Goal: Task Accomplishment & Management: Use online tool/utility

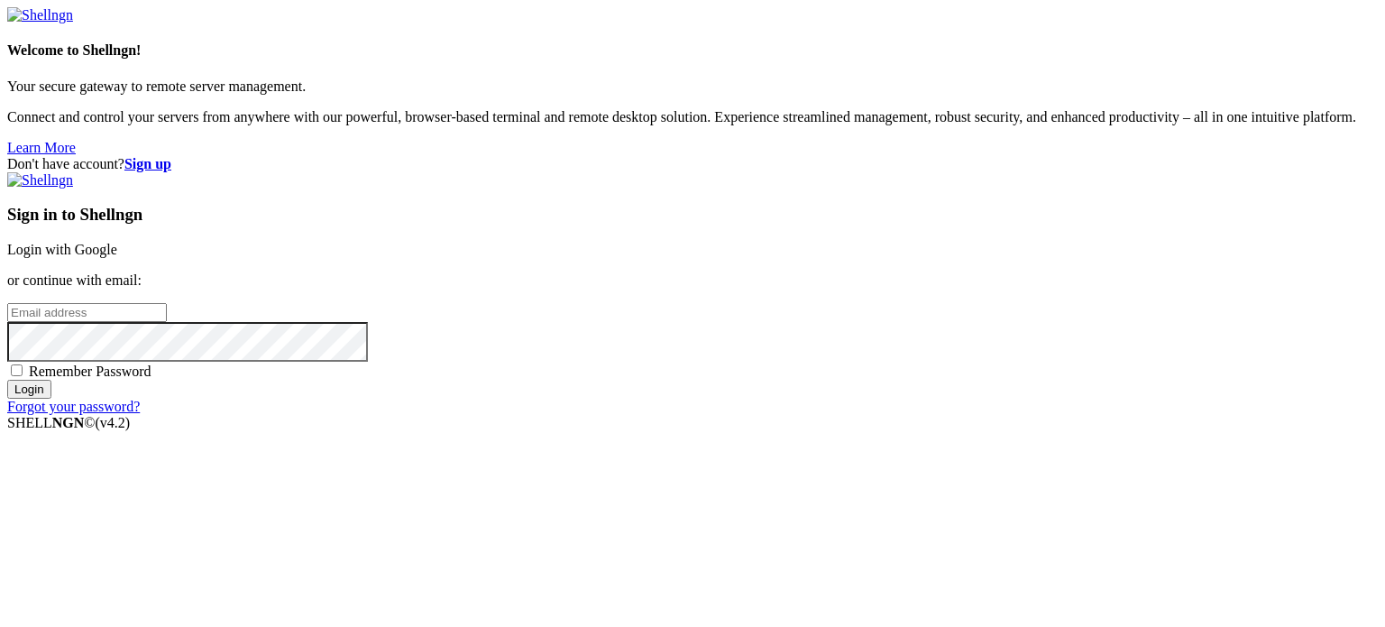
click at [167, 303] on input "email" at bounding box center [87, 312] width 160 height 19
click at [7, 380] on input "Login" at bounding box center [29, 389] width 44 height 19
click at [167, 303] on input "[EMAIL_ADDRESS][DOMAIN_NAME]" at bounding box center [87, 312] width 160 height 19
type input "[EMAIL_ADDRESS][DOMAIN_NAME]"
click at [51, 399] on input "Login" at bounding box center [29, 389] width 44 height 19
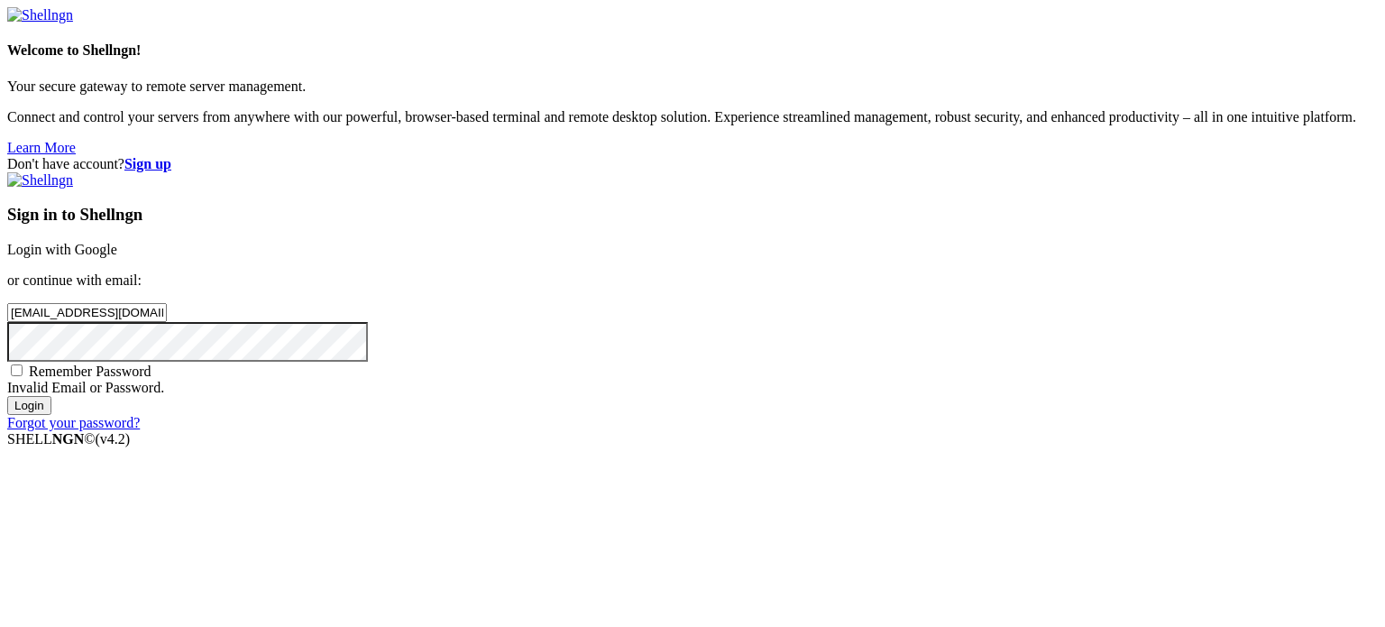
click at [831, 344] on div at bounding box center [692, 342] width 1371 height 40
click at [7, 396] on input "Login" at bounding box center [29, 405] width 44 height 19
click at [140, 446] on link "Forgot your password?" at bounding box center [73, 438] width 133 height 15
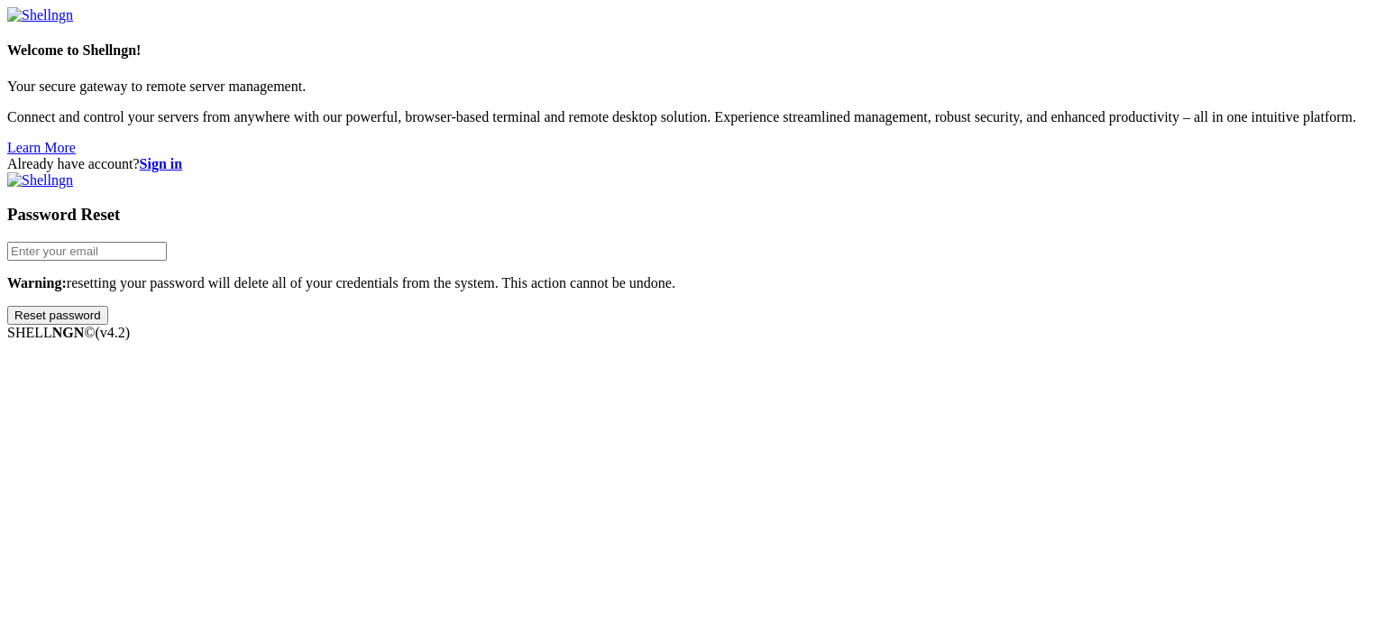
click at [167, 261] on input "email" at bounding box center [87, 251] width 160 height 19
type input "[EMAIL_ADDRESS][DOMAIN_NAME]"
click at [108, 325] on input "Reset password" at bounding box center [57, 315] width 101 height 19
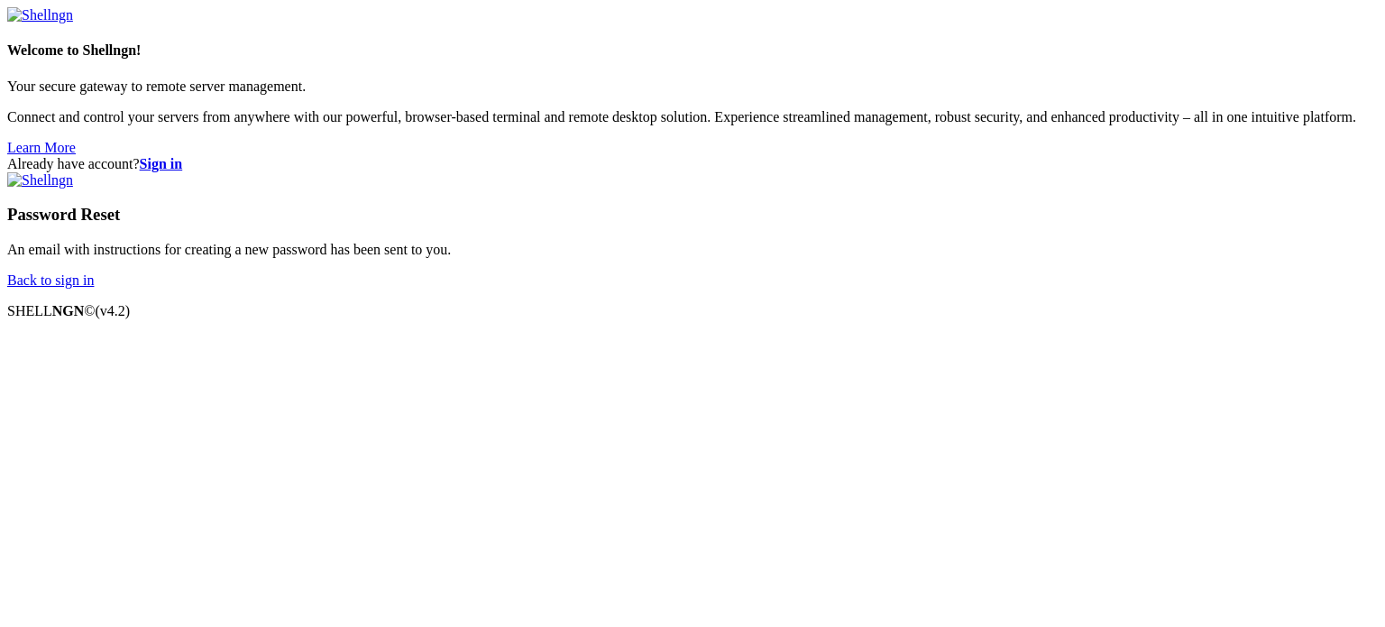
click at [94, 288] on link "Back to sign in" at bounding box center [50, 279] width 87 height 15
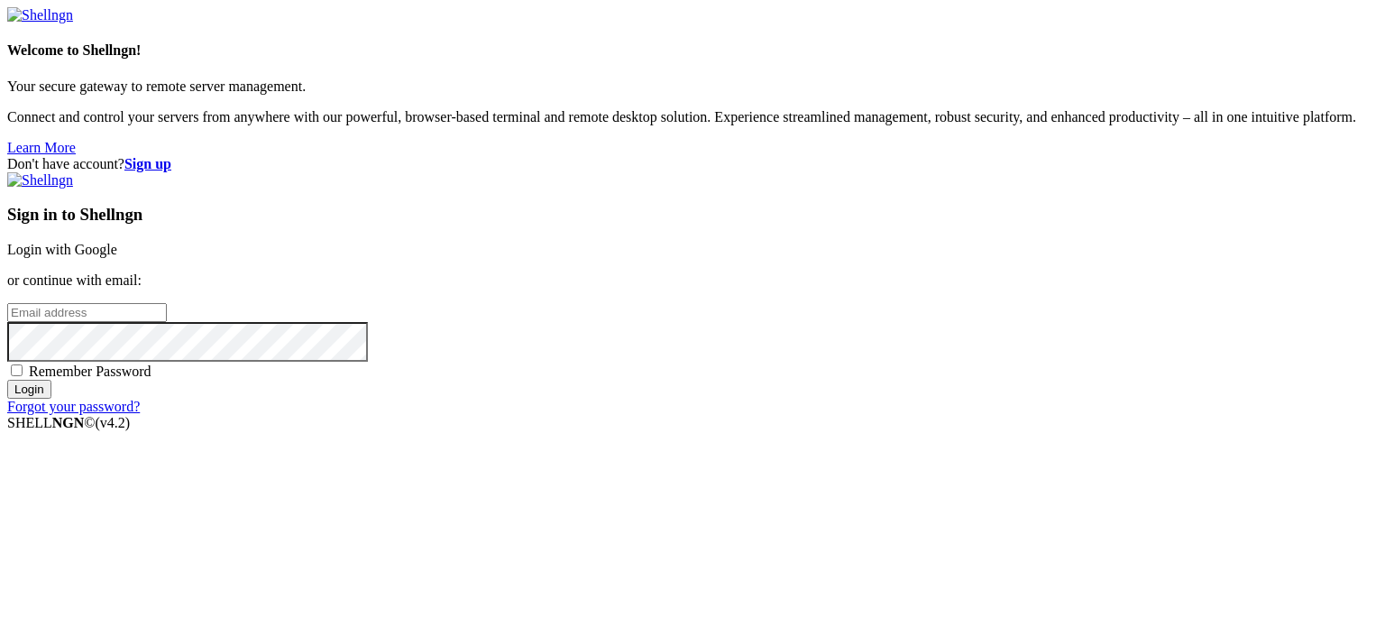
click at [167, 303] on input "email" at bounding box center [87, 312] width 160 height 19
click at [140, 414] on link "Forgot your password?" at bounding box center [73, 406] width 133 height 15
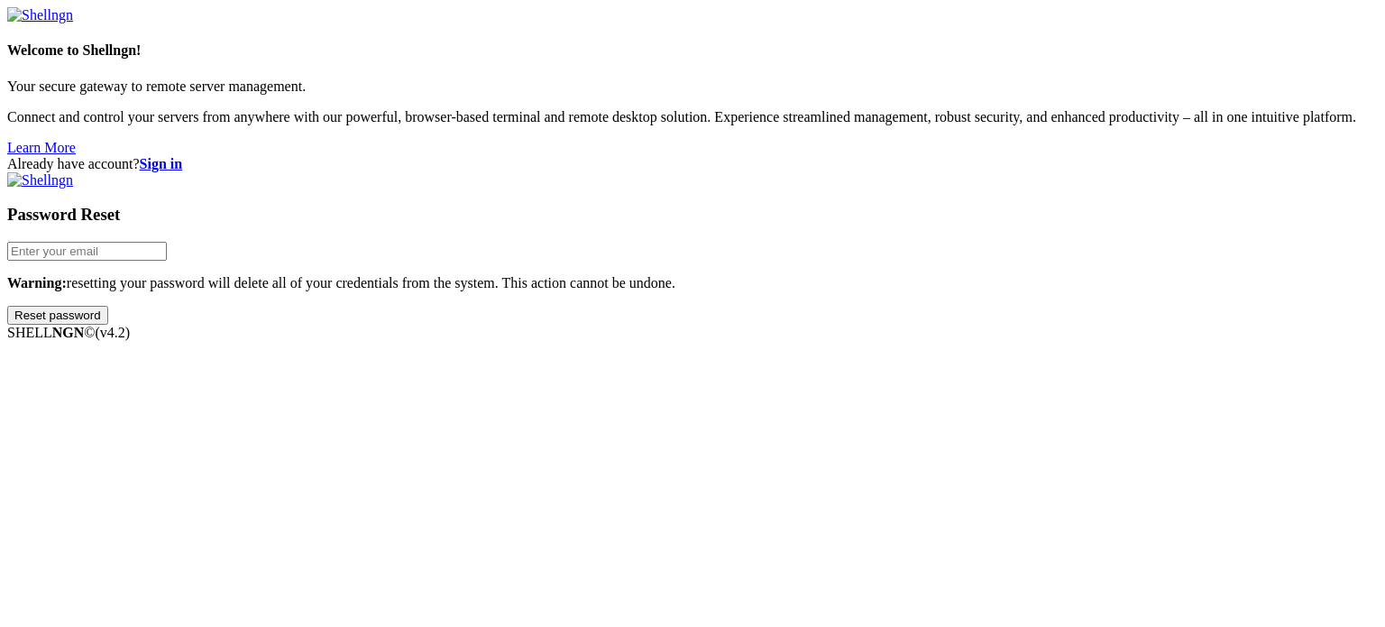
click at [167, 261] on input "email" at bounding box center [87, 251] width 160 height 19
paste input "[EMAIL_ADDRESS][DOMAIN_NAME]"
type input "[EMAIL_ADDRESS][DOMAIN_NAME]"
click at [108, 325] on input "Reset password" at bounding box center [57, 315] width 101 height 19
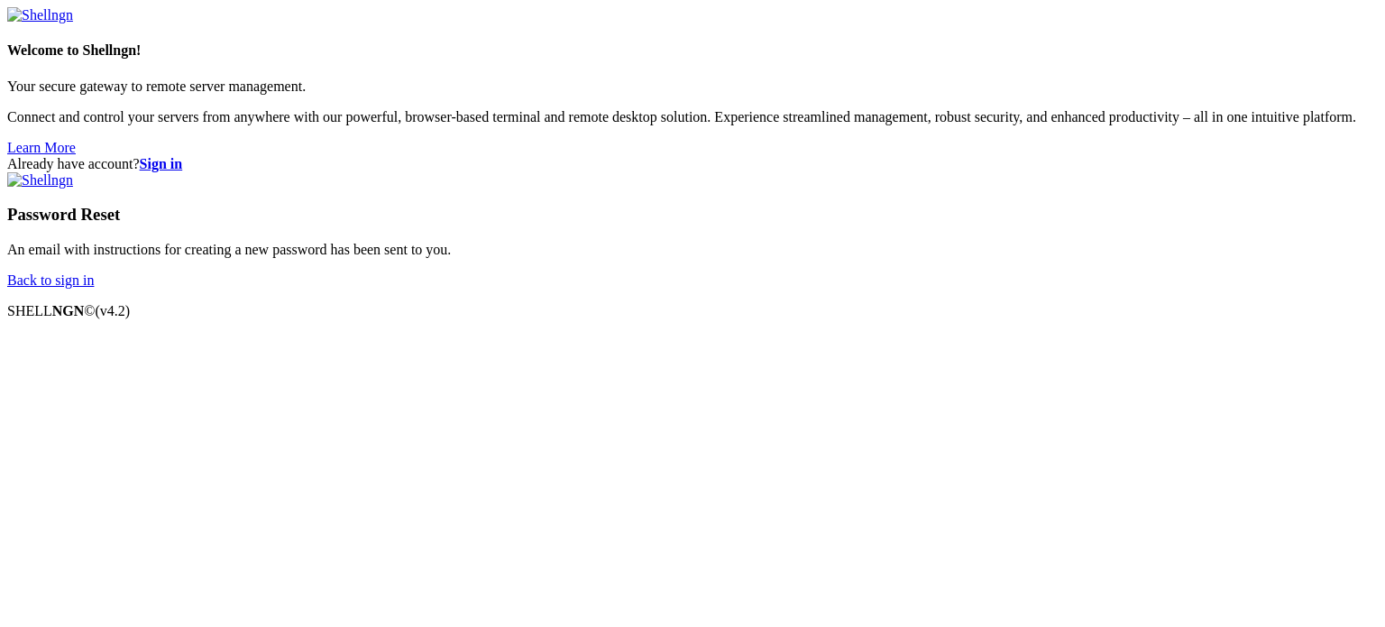
click at [94, 288] on link "Back to sign in" at bounding box center [50, 279] width 87 height 15
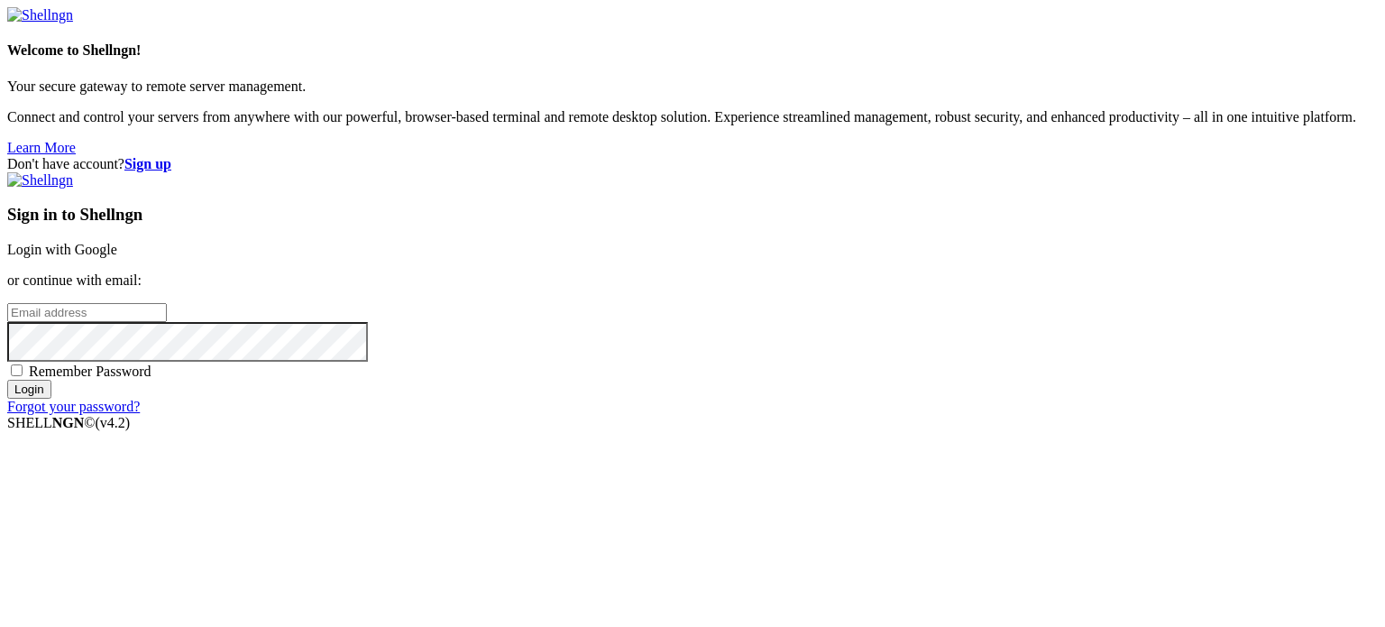
click at [167, 303] on input "email" at bounding box center [87, 312] width 160 height 19
paste input "[EMAIL_ADDRESS][DOMAIN_NAME]"
type input "[EMAIL_ADDRESS][DOMAIN_NAME]"
click at [776, 415] on div "Sign in to Shellngn Login with Google or continue with email: [EMAIL_ADDRESS][D…" at bounding box center [692, 293] width 1371 height 243
click at [7, 380] on input "Login" at bounding box center [29, 389] width 44 height 19
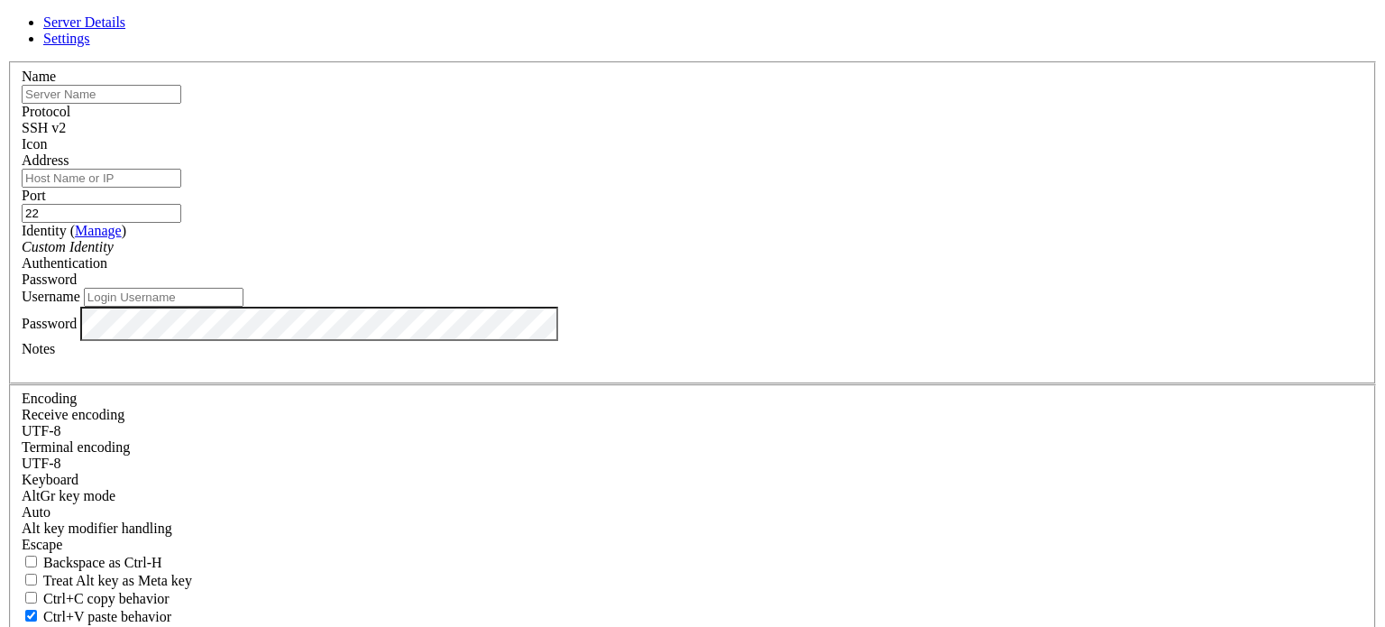
click at [181, 104] on input "text" at bounding box center [102, 94] width 160 height 19
type input "4"
type input "[TECHNICAL_ID]"
drag, startPoint x: 575, startPoint y: 140, endPoint x: 261, endPoint y: 93, distance: 318.2
click at [261, 93] on div "Server Details Settings Name [TECHNICAL_ID] Protocol SSH v2 Icon" at bounding box center [692, 386] width 1371 height 745
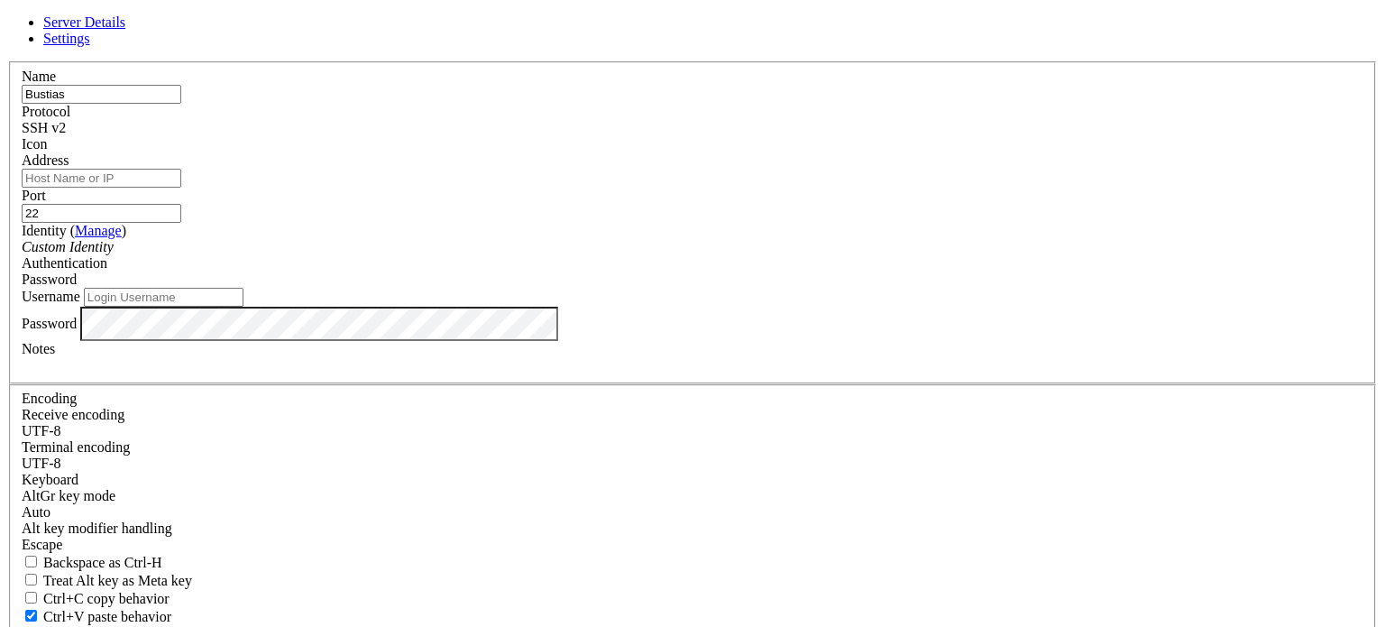
click at [181, 104] on input "Bustias" at bounding box center [102, 94] width 160 height 19
type input "Bustiacs"
paste input "[TECHNICAL_ID]"
type input "[TECHNICAL_ID]"
click at [243, 307] on input "Username" at bounding box center [164, 297] width 160 height 19
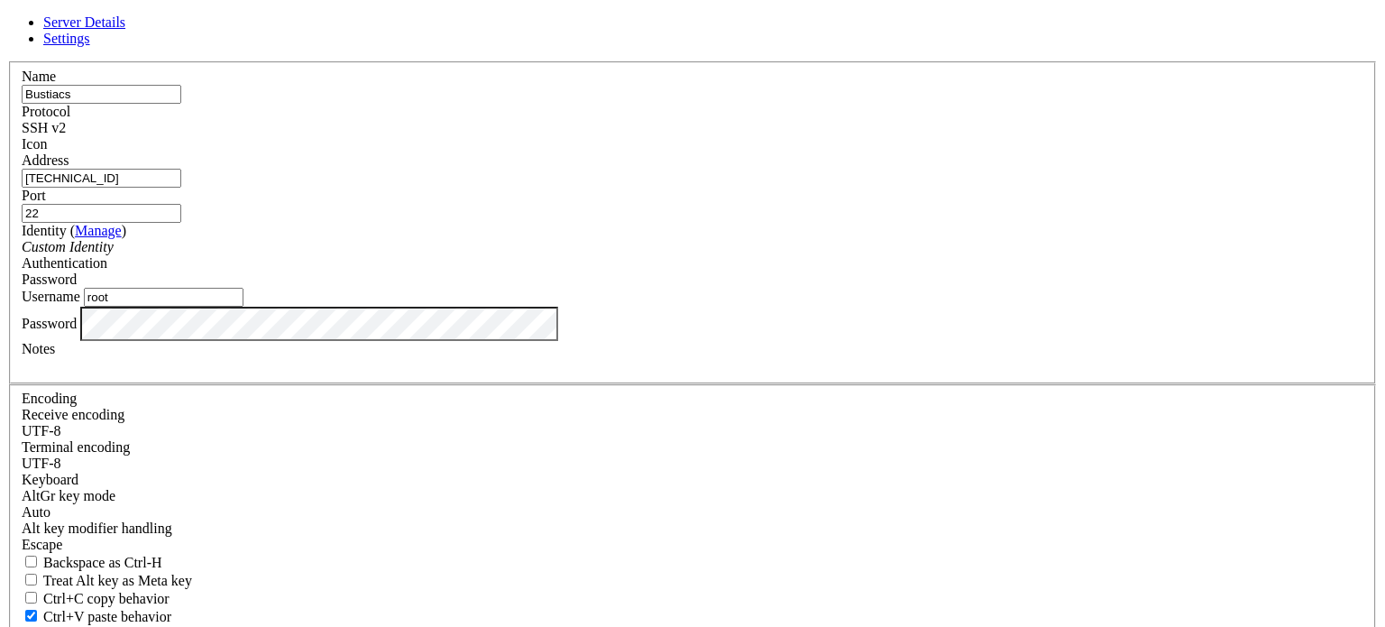
type input "root"
click at [519, 307] on div "Username root" at bounding box center [693, 297] width 1342 height 19
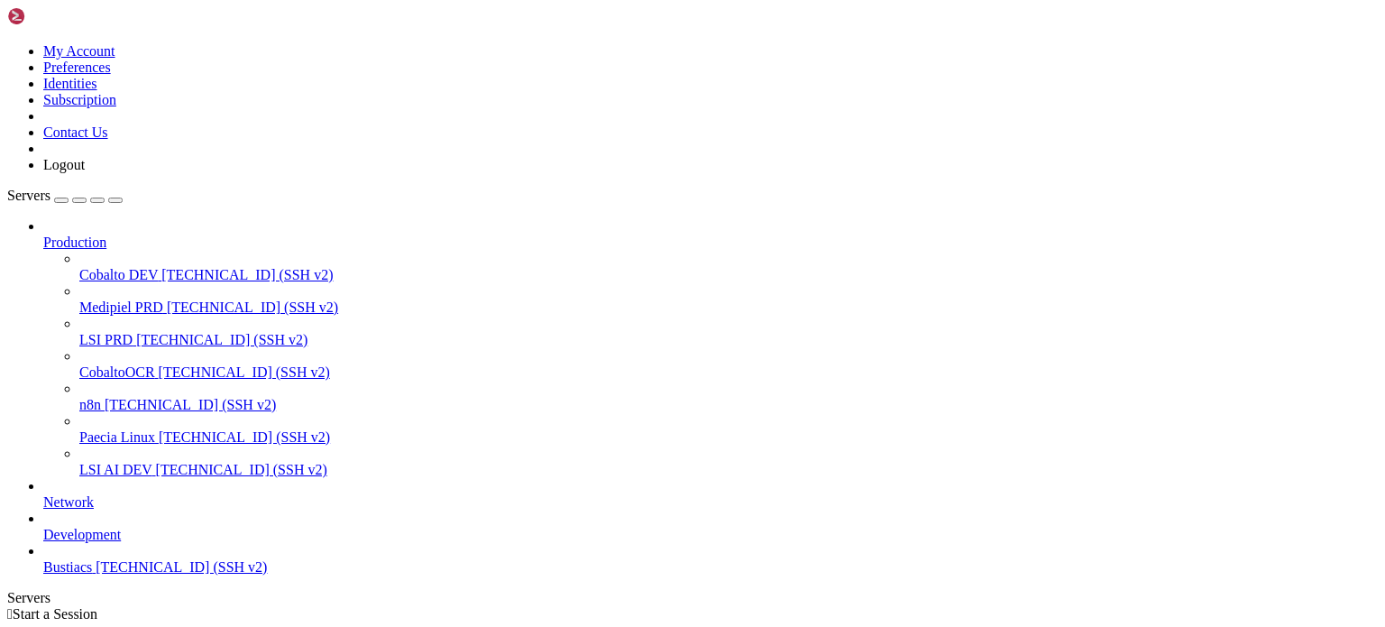
click at [96, 574] on span "[TECHNICAL_ID] (SSH v2)" at bounding box center [181, 566] width 171 height 15
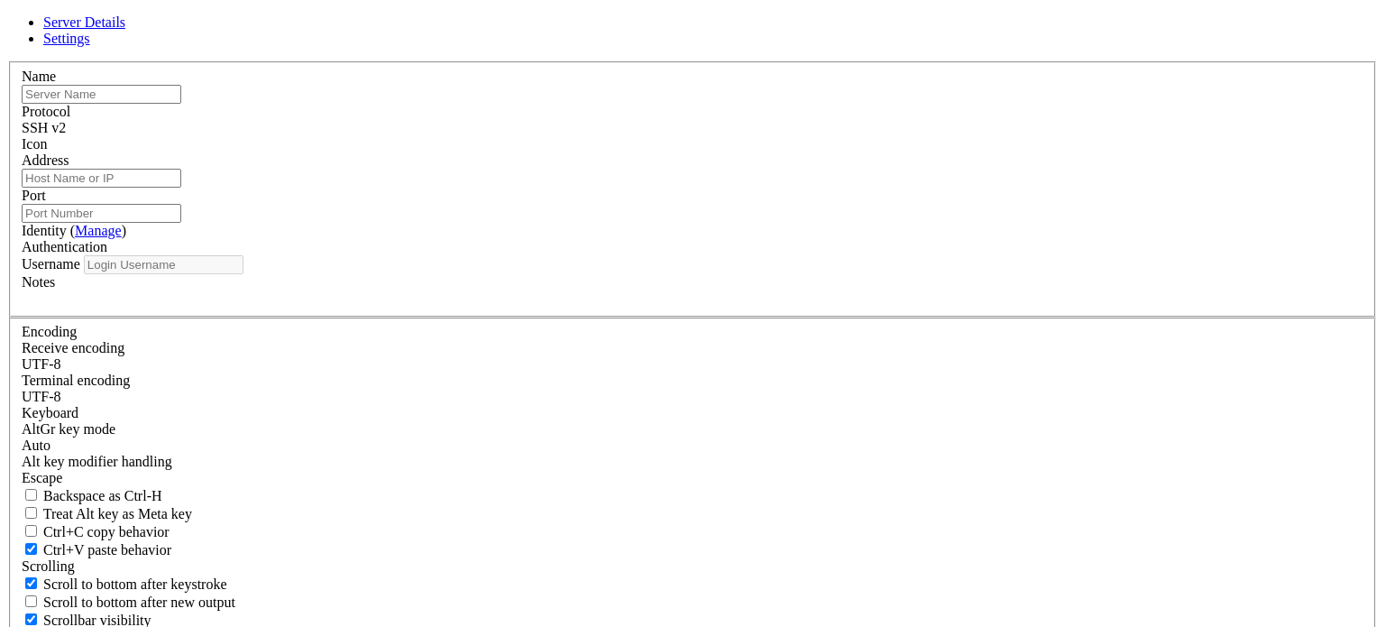
type input "Bustiacs"
type input "[TECHNICAL_ID]"
type input "22"
type input "root"
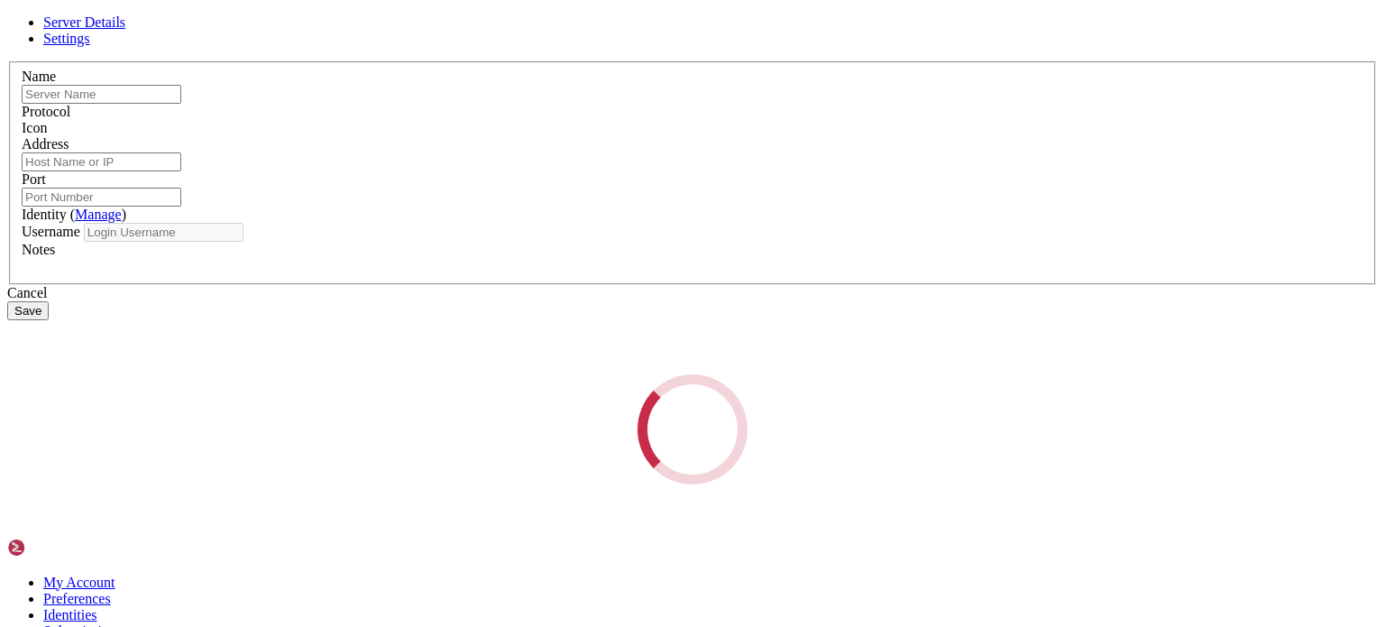
type input "Bustiacs"
type input "[TECHNICAL_ID]"
type input "22"
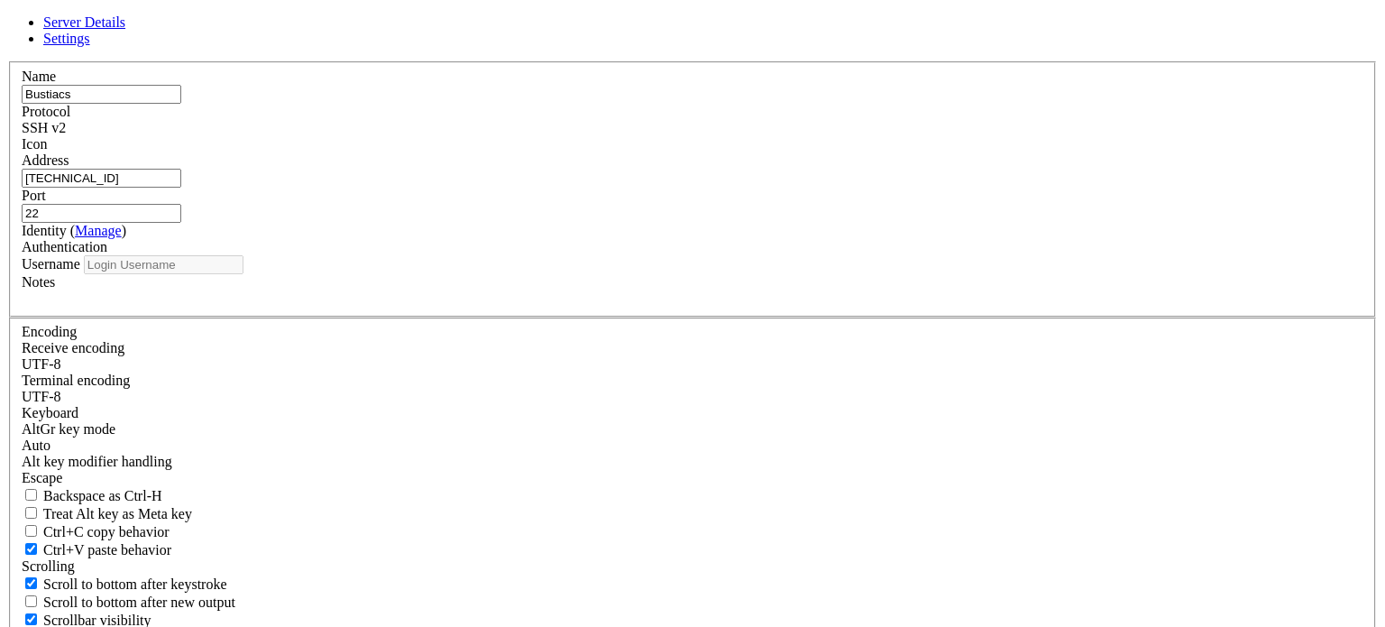
type input "root"
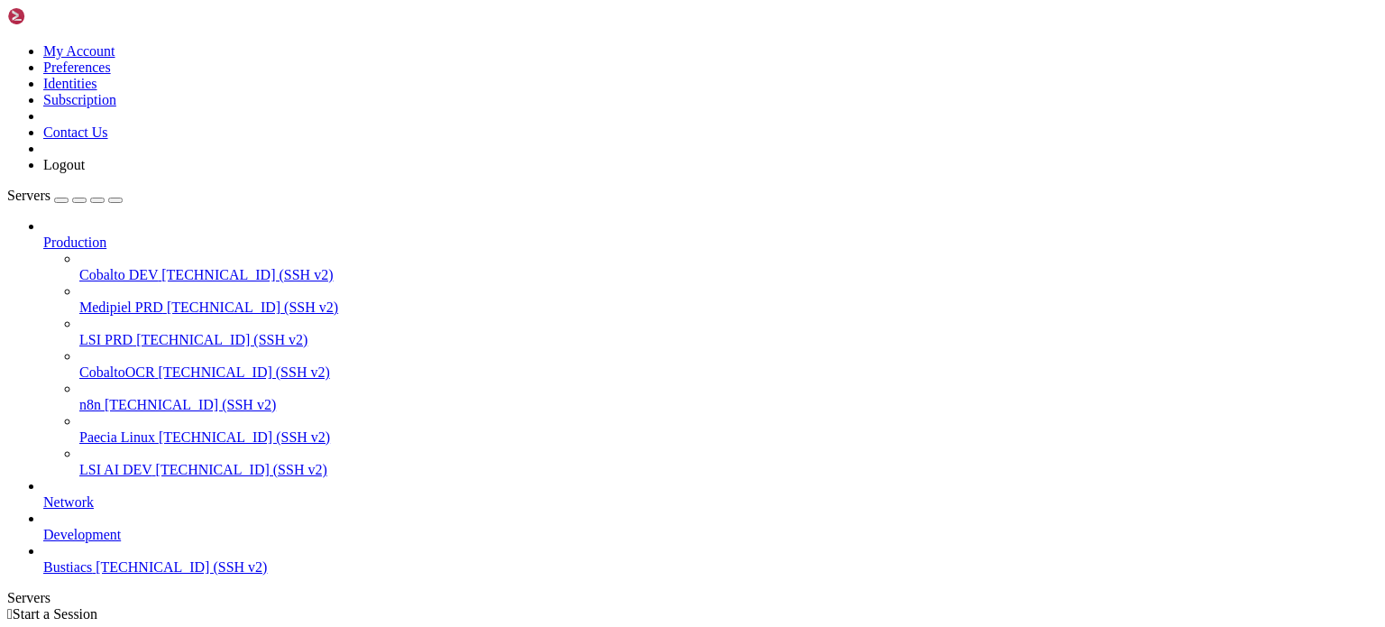
click at [114, 574] on span "[TECHNICAL_ID] (SSH v2)" at bounding box center [181, 566] width 171 height 15
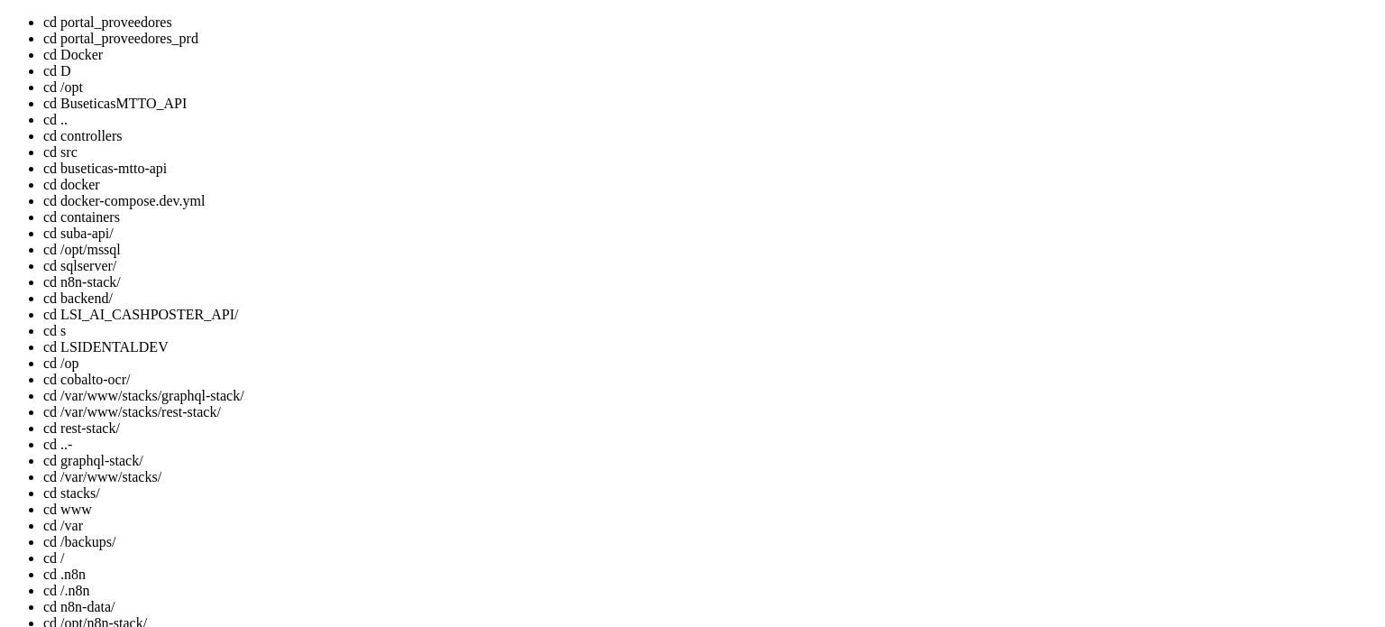
scroll to position [198, 0]
